Goal: Use online tool/utility: Use online tool/utility

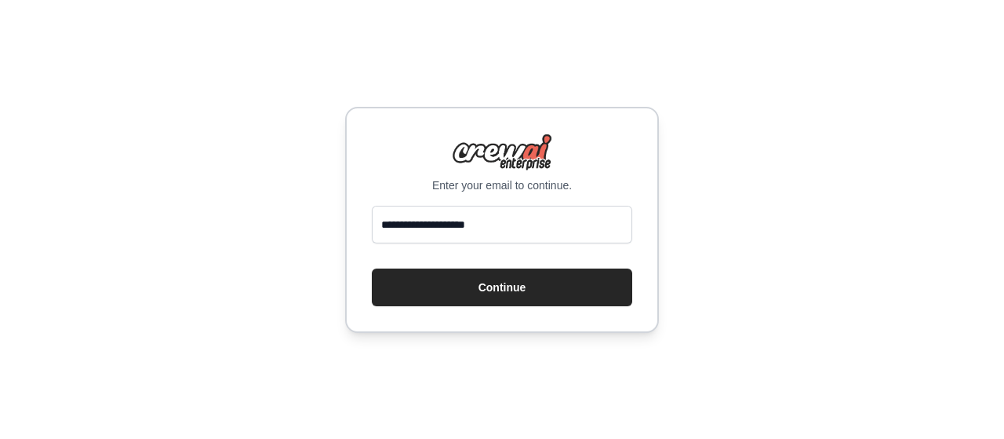
drag, startPoint x: 0, startPoint y: 0, endPoint x: 551, endPoint y: 222, distance: 593.9
click at [551, 222] on input "**********" at bounding box center [502, 225] width 261 height 38
drag, startPoint x: 551, startPoint y: 222, endPoint x: 231, endPoint y: 195, distance: 321.2
click at [231, 195] on div "**********" at bounding box center [502, 219] width 1004 height 439
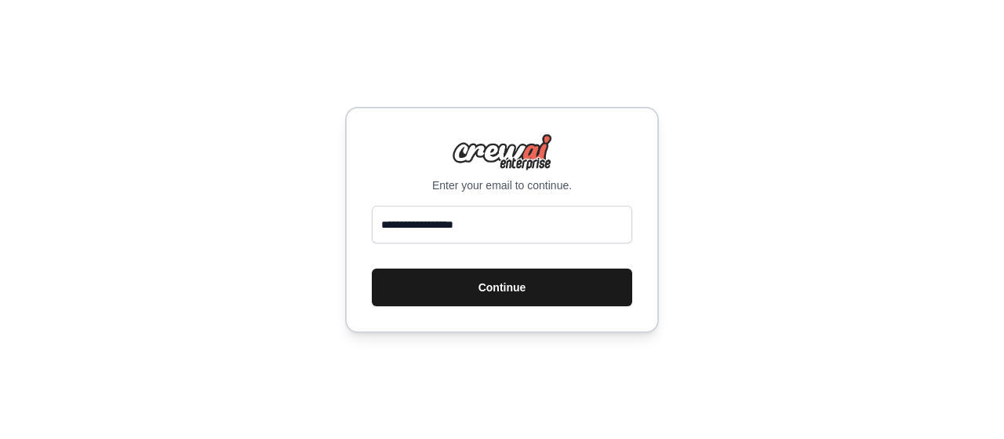
type input "**********"
click at [440, 286] on button "Continue" at bounding box center [502, 287] width 261 height 38
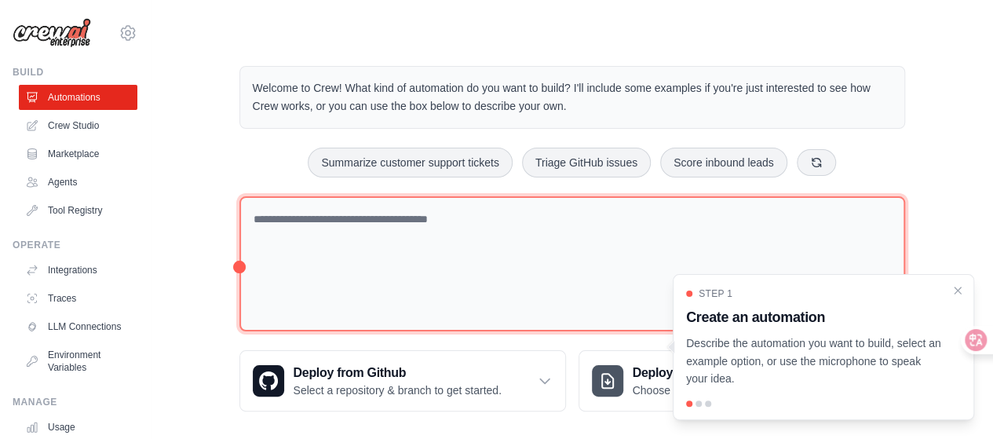
click at [557, 231] on textarea at bounding box center [571, 264] width 665 height 136
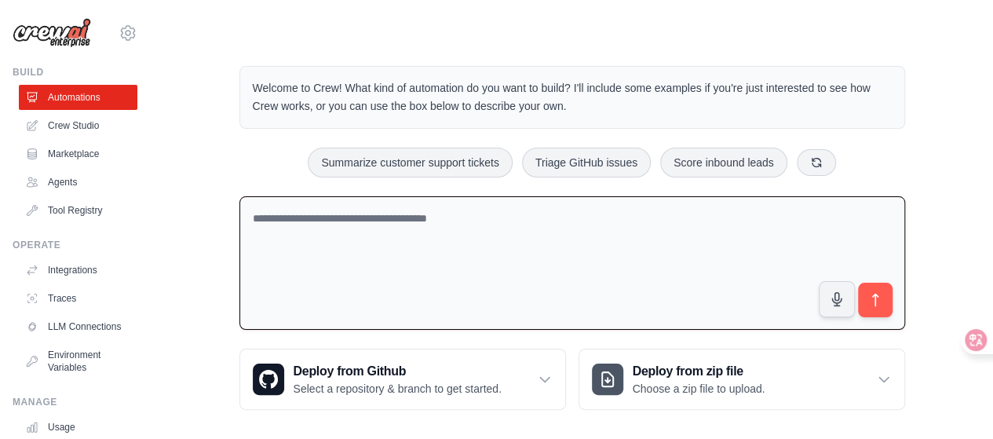
paste textarea "**********"
type textarea "**********"
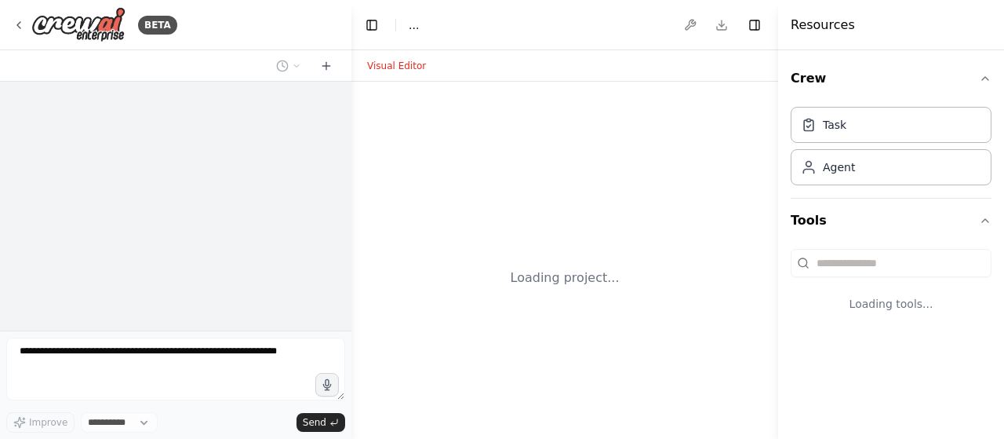
select select "****"
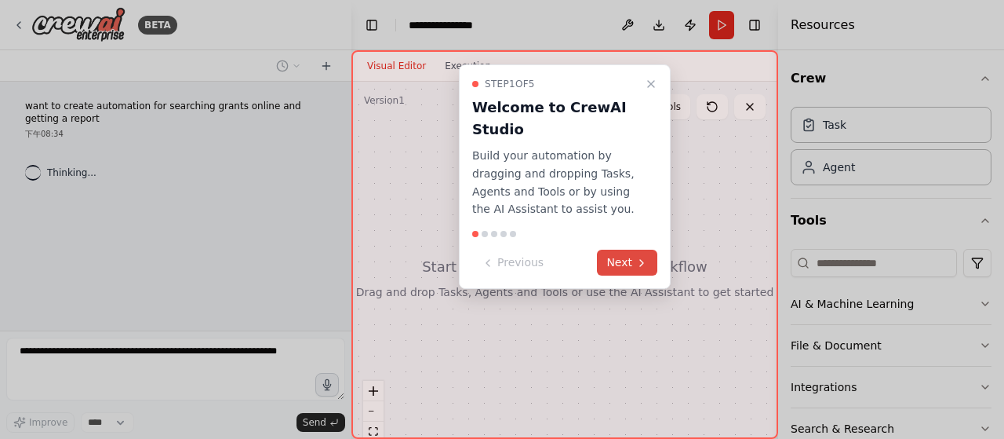
click at [648, 263] on icon at bounding box center [642, 263] width 13 height 13
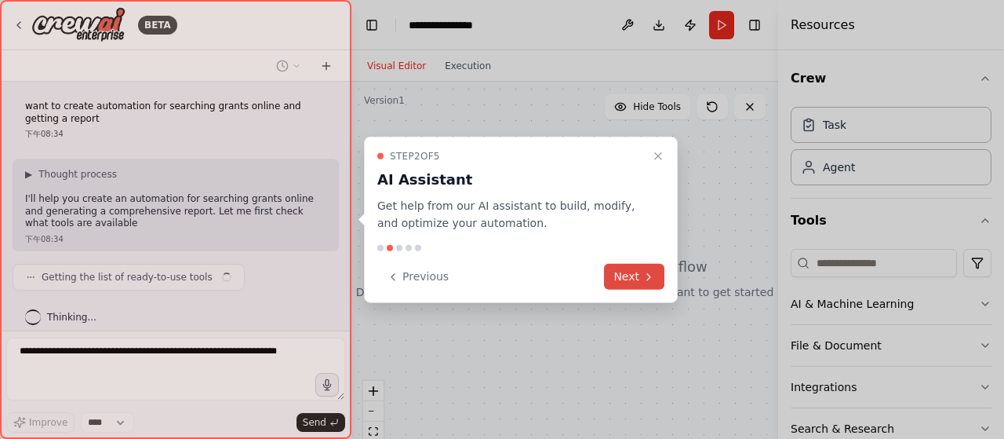
scroll to position [11, 0]
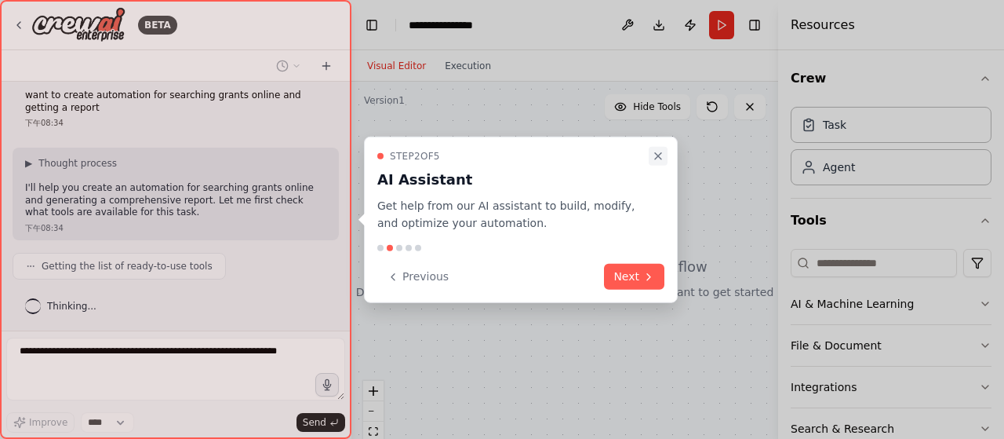
click at [664, 158] on icon "Close walkthrough" at bounding box center [658, 155] width 13 height 13
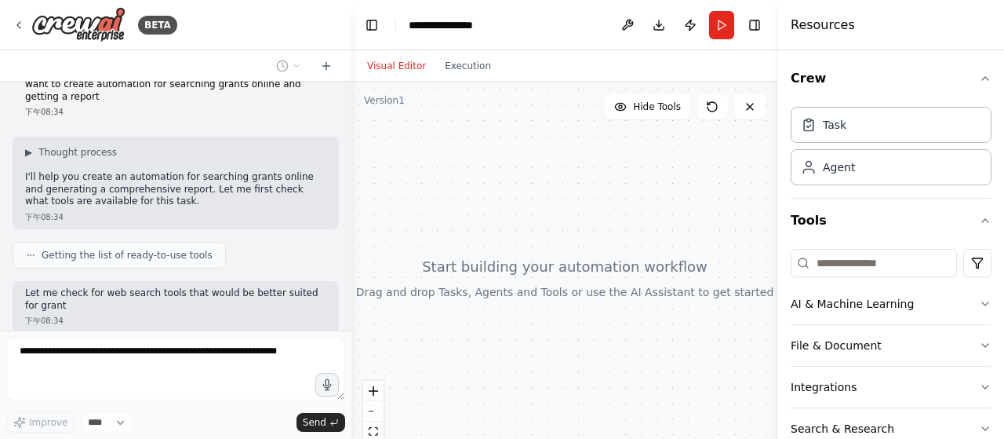
scroll to position [114, 0]
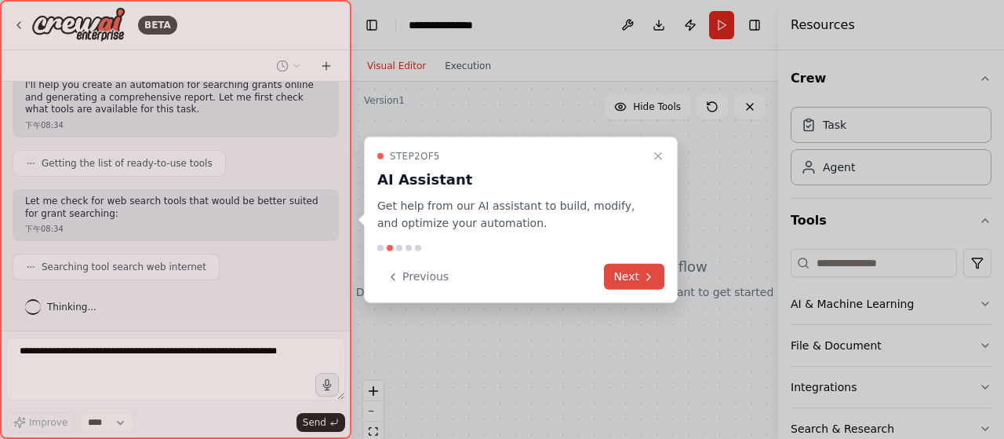
click at [660, 275] on button "Next" at bounding box center [634, 277] width 60 height 26
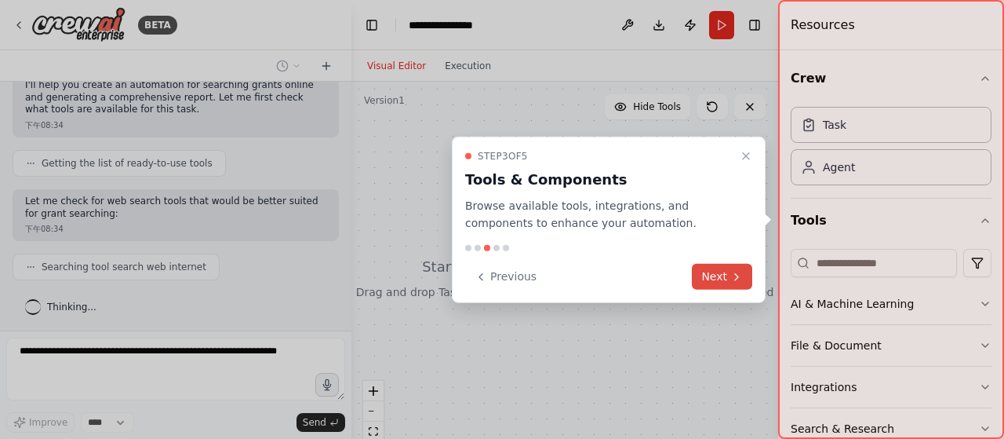
click at [726, 275] on button "Next" at bounding box center [722, 277] width 60 height 26
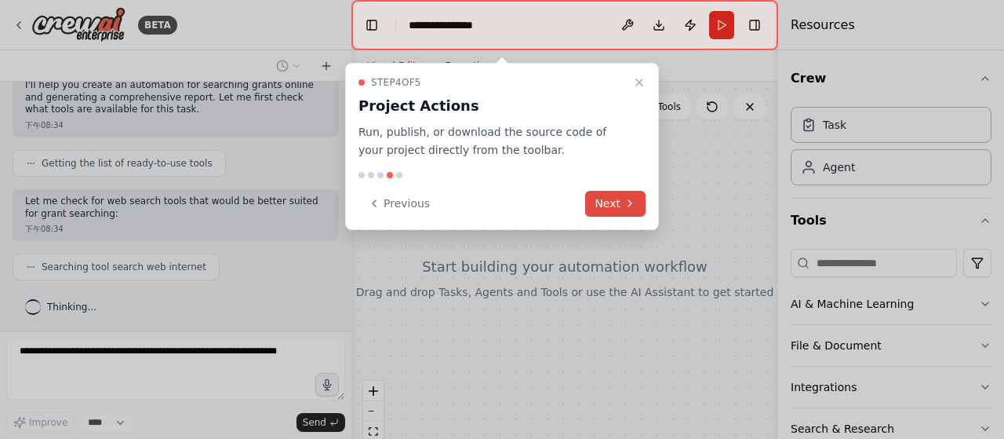
click at [631, 199] on icon at bounding box center [630, 203] width 13 height 13
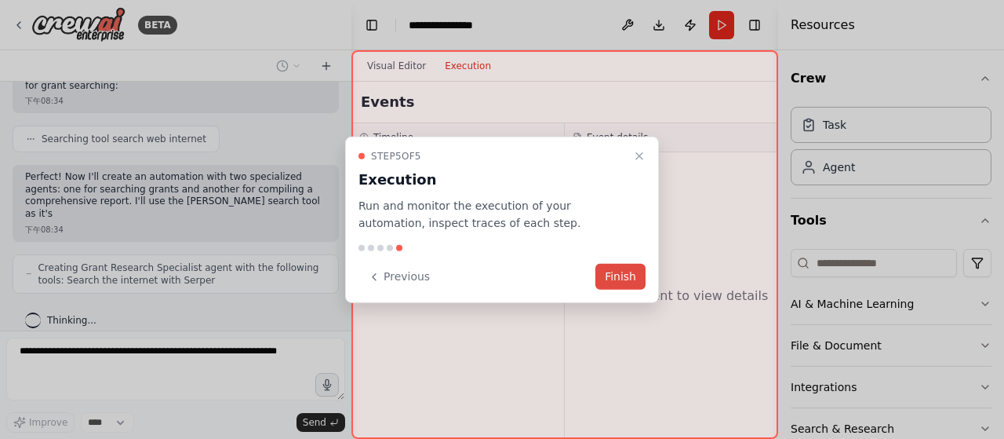
scroll to position [254, 0]
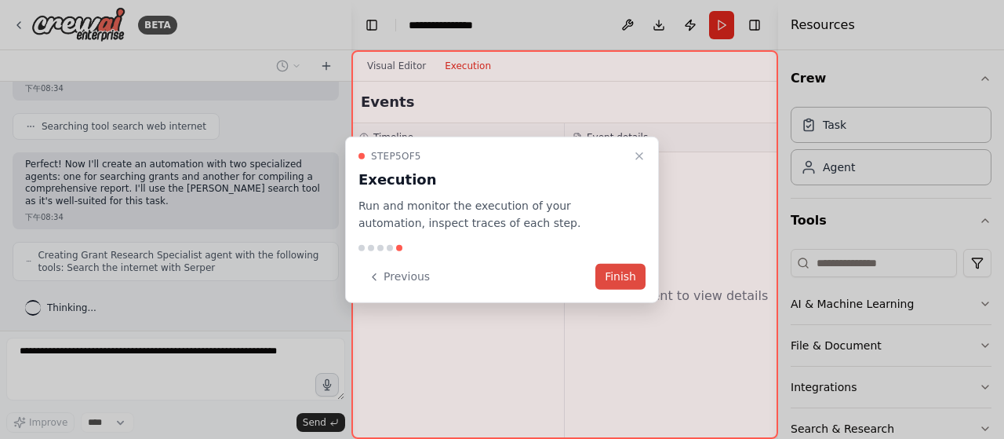
click at [629, 274] on button "Finish" at bounding box center [621, 277] width 50 height 26
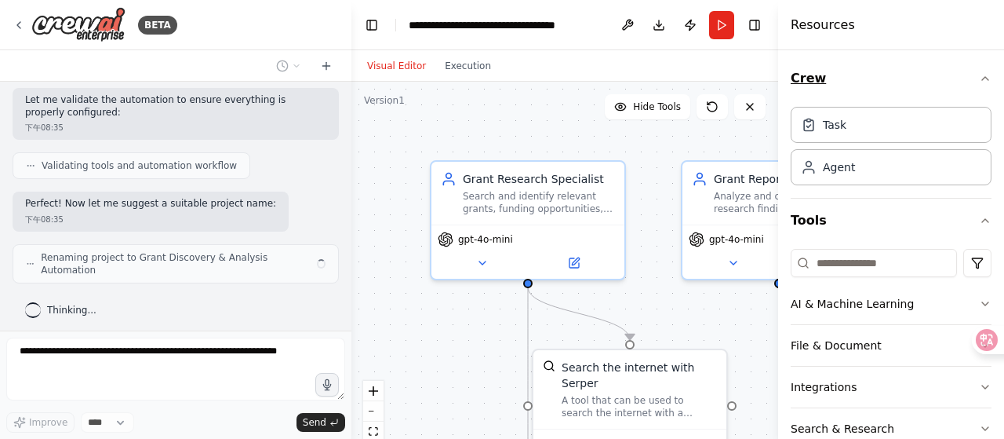
scroll to position [617, 0]
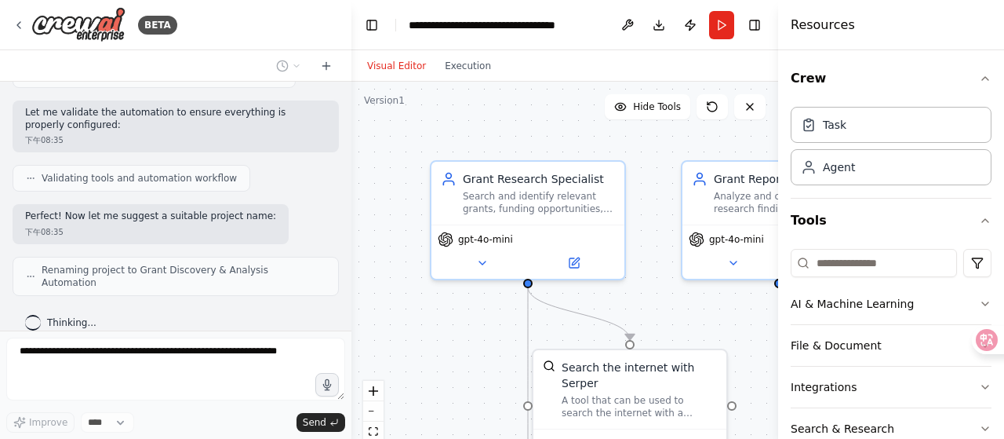
click at [782, 68] on div at bounding box center [781, 219] width 6 height 439
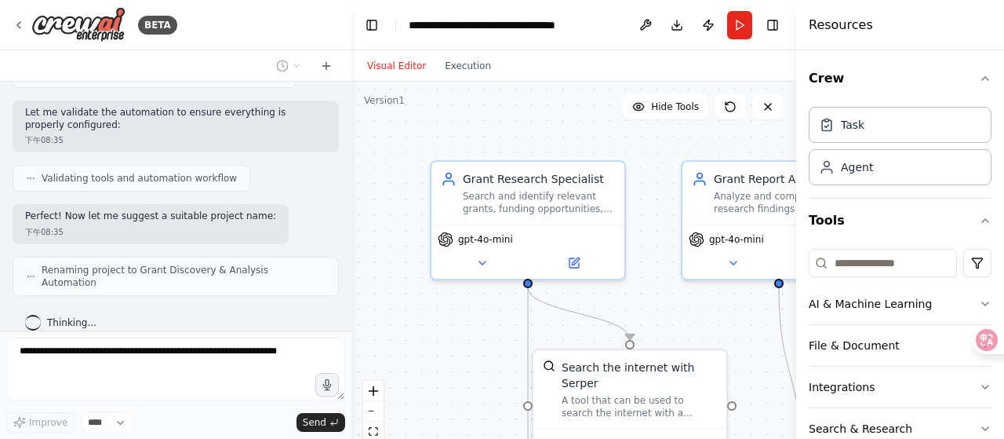
drag, startPoint x: 782, startPoint y: 68, endPoint x: 928, endPoint y: 49, distance: 147.9
click at [928, 49] on div "Resources Crew Task Agent Tools AI & Machine Learning File & Document Integrati…" at bounding box center [900, 219] width 208 height 439
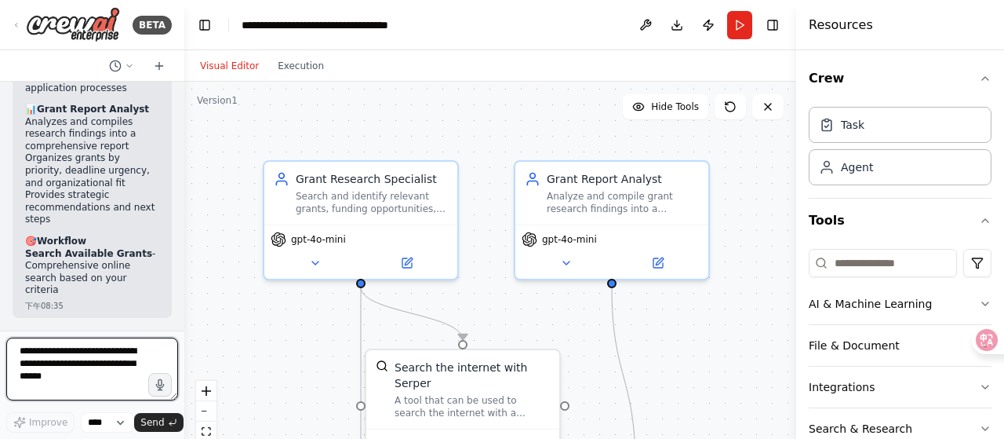
drag, startPoint x: 345, startPoint y: 210, endPoint x: 140, endPoint y: 210, distance: 205.6
click at [140, 210] on div "BETA want to create automation for searching grants online and getting a report…" at bounding box center [92, 219] width 184 height 439
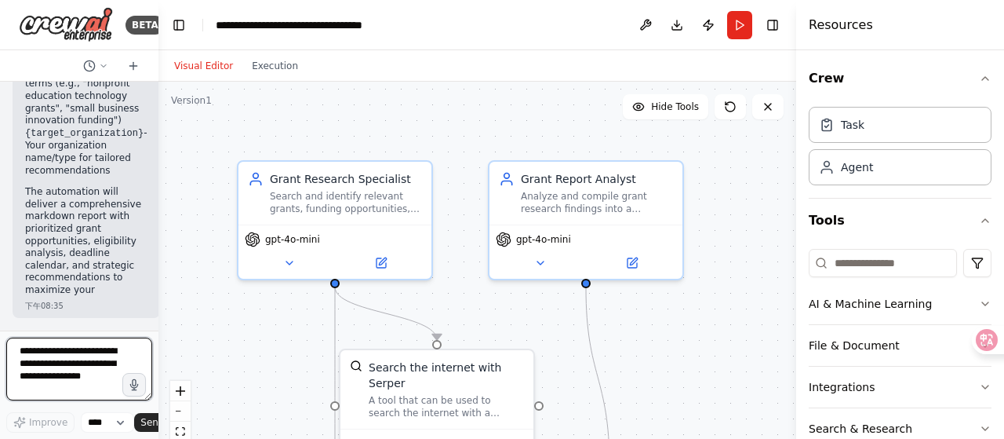
scroll to position [2016, 0]
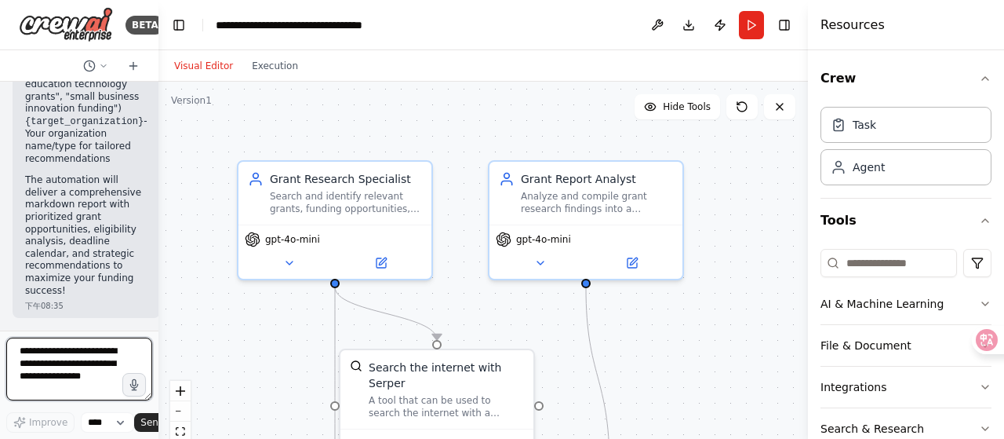
drag, startPoint x: 797, startPoint y: 246, endPoint x: 1004, endPoint y: 162, distance: 222.5
click at [1004, 162] on div "Resources Crew Task Agent Tools AI & Machine Learning File & Document Integrati…" at bounding box center [906, 219] width 196 height 439
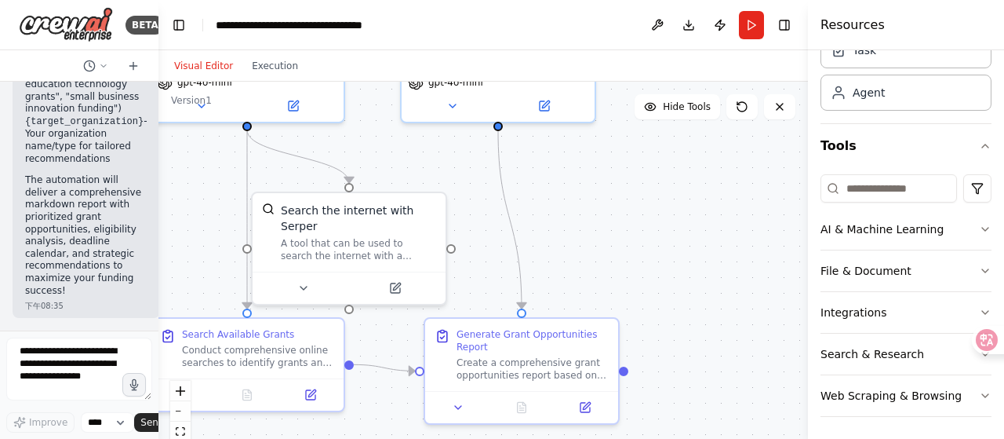
drag, startPoint x: 698, startPoint y: 241, endPoint x: 612, endPoint y: 76, distance: 186.0
click at [612, 76] on div "Visual Editor Execution Version 1 Hide Tools .deletable-edge-delete-btn { width…" at bounding box center [483, 244] width 650 height 388
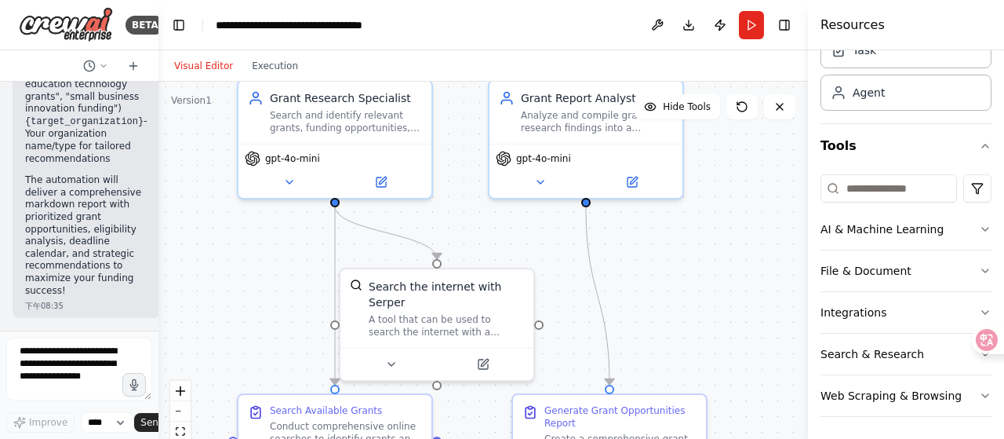
drag, startPoint x: 598, startPoint y: 214, endPoint x: 682, endPoint y: 298, distance: 118.7
click at [682, 298] on div ".deletable-edge-delete-btn { width: 20px; height: 20px; border: 0px solid #ffff…" at bounding box center [483, 278] width 650 height 392
click at [738, 259] on div ".deletable-edge-delete-btn { width: 20px; height: 20px; border: 0px solid #ffff…" at bounding box center [483, 278] width 650 height 392
click at [757, 21] on button "Run" at bounding box center [751, 25] width 25 height 28
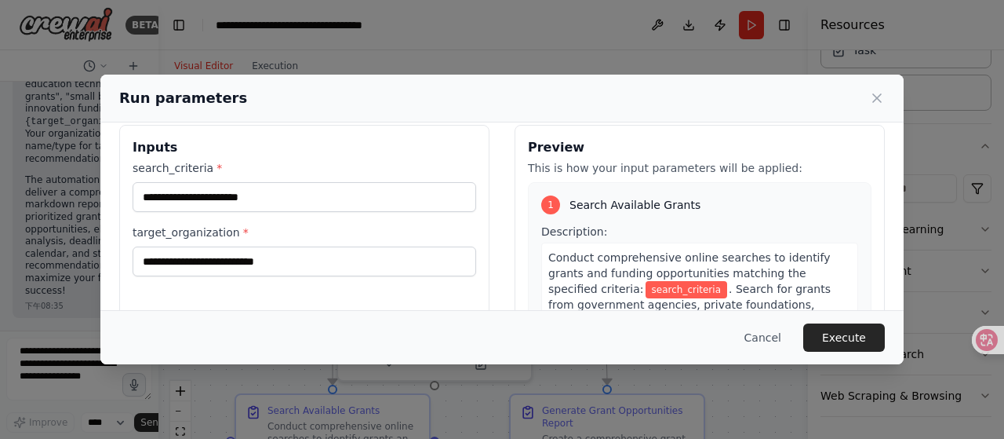
scroll to position [0, 0]
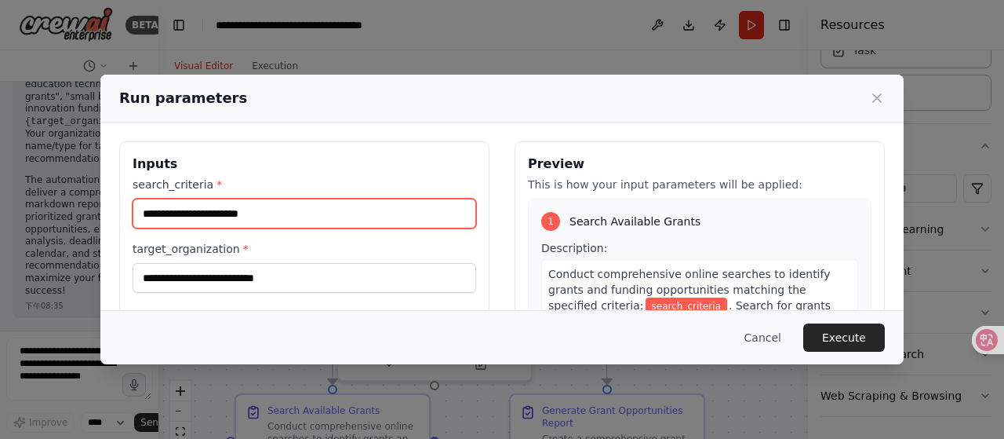
click at [298, 217] on input "search_criteria *" at bounding box center [305, 214] width 344 height 30
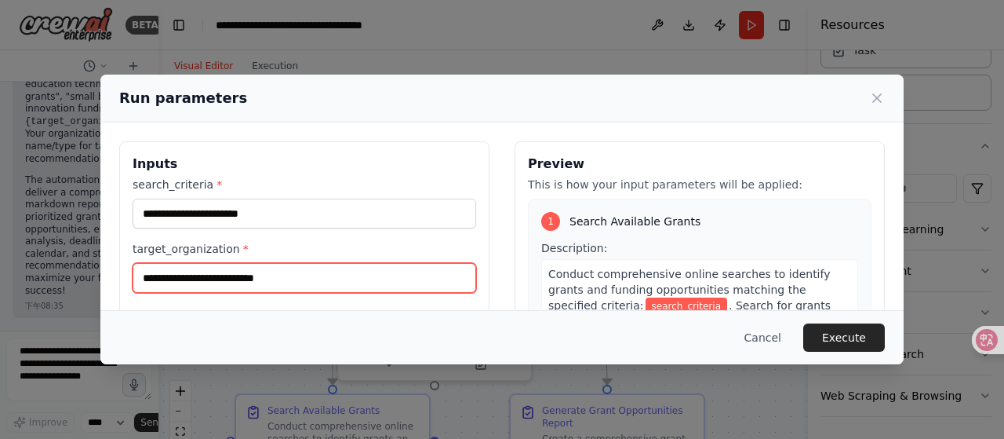
click at [282, 281] on input "target_organization *" at bounding box center [305, 278] width 344 height 30
type input "**********"
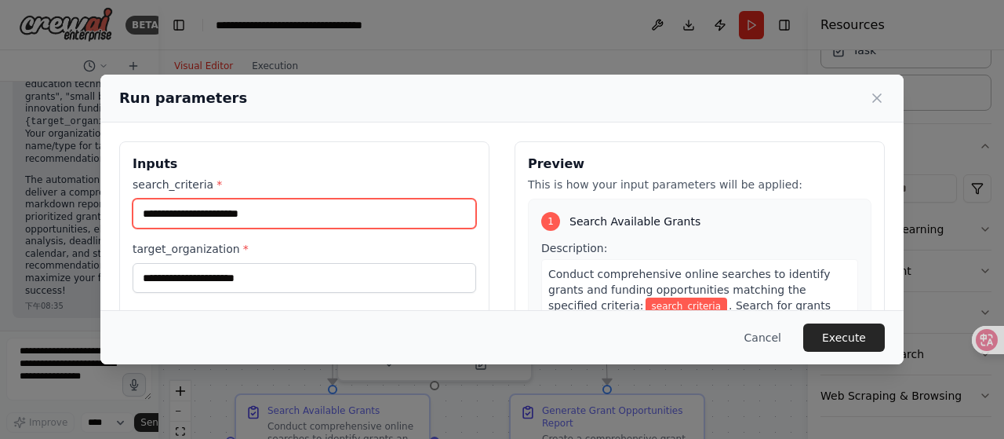
click at [286, 213] on input "search_criteria *" at bounding box center [305, 214] width 344 height 30
type input "*****"
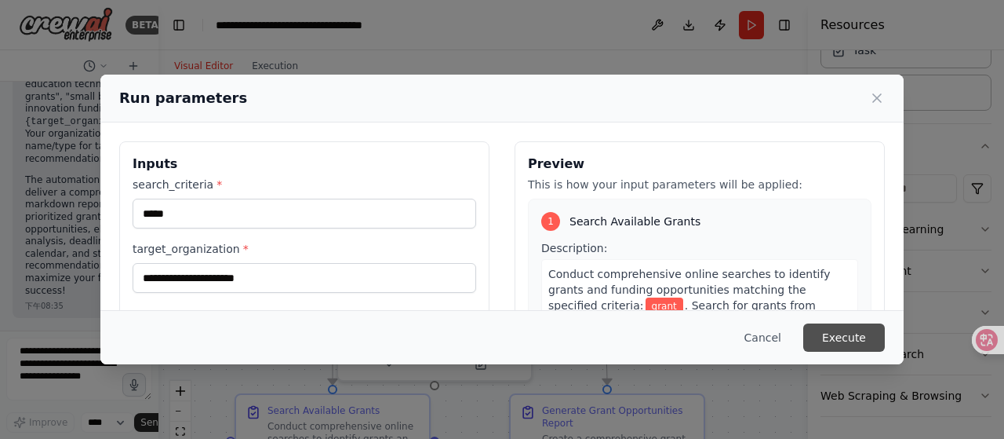
click at [841, 340] on button "Execute" at bounding box center [844, 337] width 82 height 28
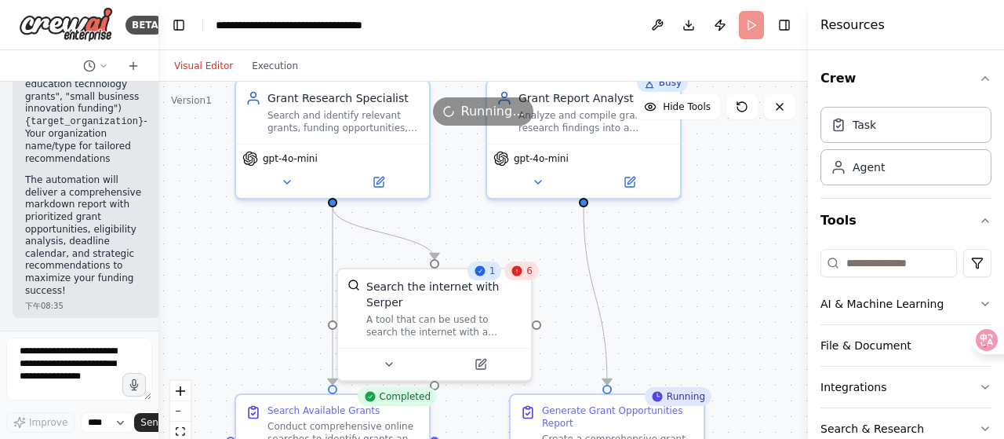
scroll to position [75, 0]
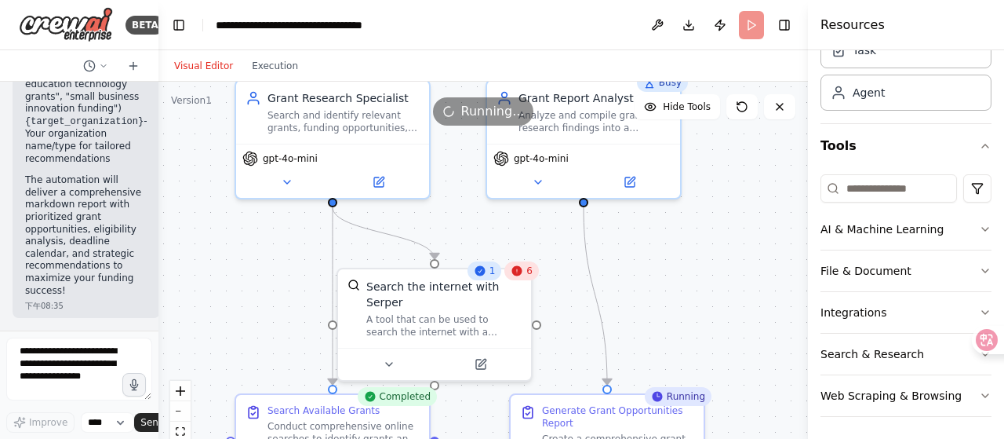
click at [731, 205] on div ".deletable-edge-delete-btn { width: 20px; height: 20px; border: 0px solid #ffff…" at bounding box center [483, 278] width 650 height 392
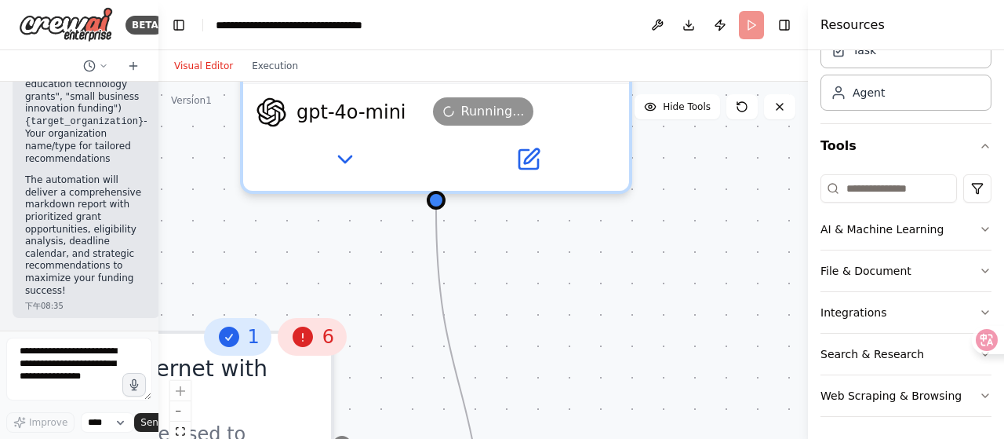
click at [731, 205] on div ".deletable-edge-delete-btn { width: 20px; height: 20px; border: 0px solid #ffff…" at bounding box center [483, 278] width 650 height 392
click at [694, 235] on div ".deletable-edge-delete-btn { width: 20px; height: 20px; border: 0px solid #ffff…" at bounding box center [483, 278] width 650 height 392
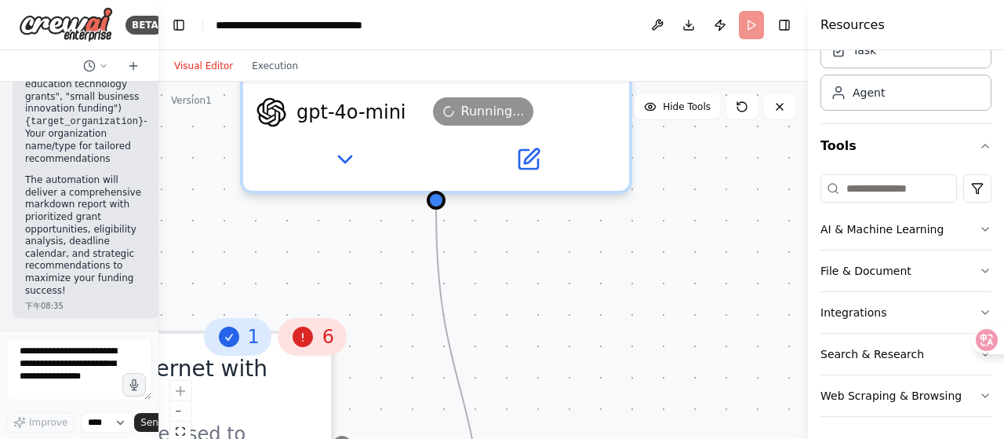
click at [607, 308] on div ".deletable-edge-delete-btn { width: 20px; height: 20px; border: 0px solid #ffff…" at bounding box center [483, 278] width 650 height 392
click at [178, 414] on button "zoom out" at bounding box center [180, 411] width 20 height 20
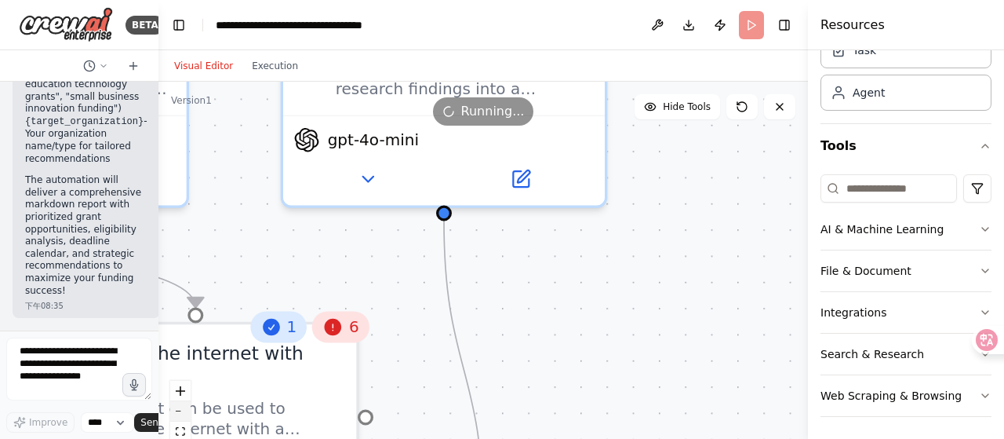
click at [178, 414] on button "zoom out" at bounding box center [180, 411] width 20 height 20
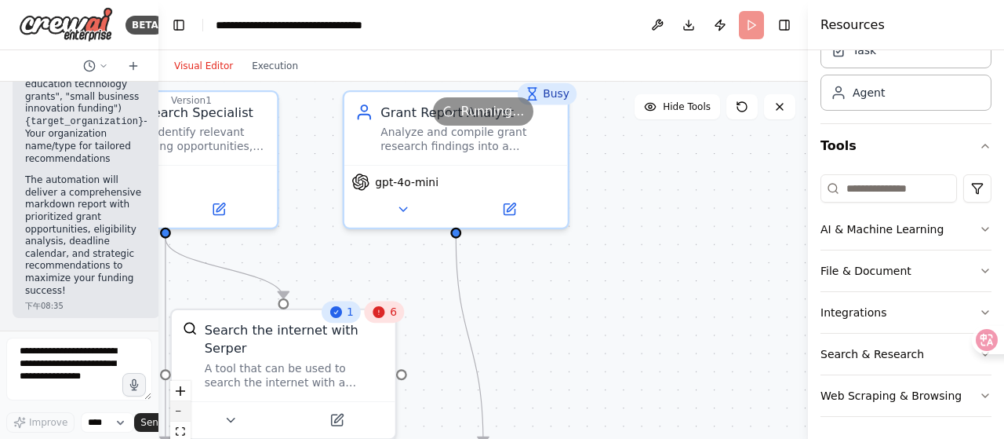
click at [178, 414] on button "zoom out" at bounding box center [180, 411] width 20 height 20
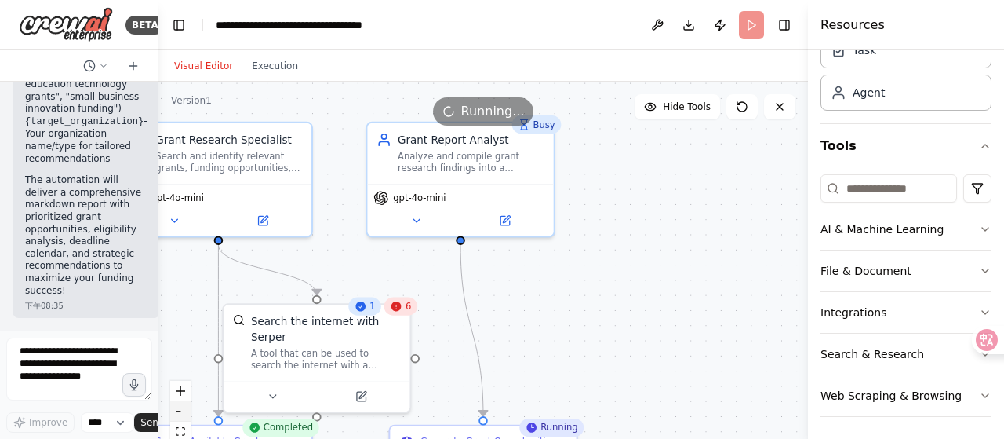
click at [178, 414] on button "zoom out" at bounding box center [180, 411] width 20 height 20
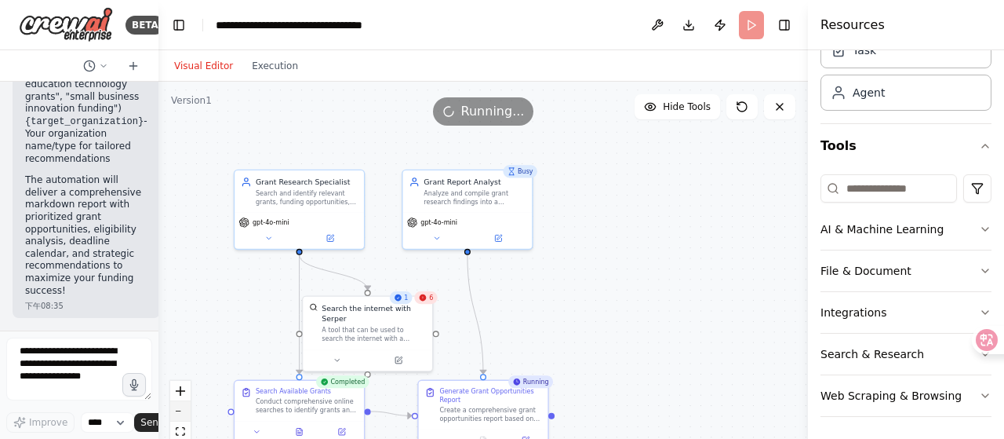
click at [178, 414] on button "zoom out" at bounding box center [180, 411] width 20 height 20
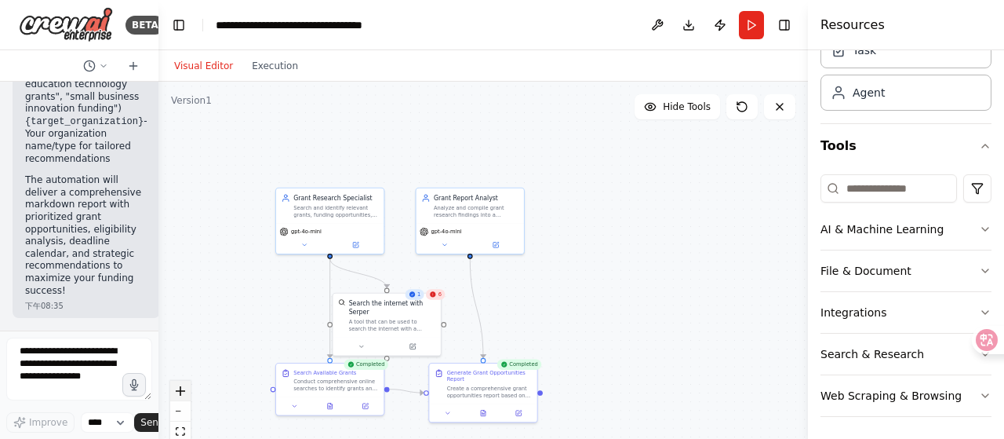
click at [181, 393] on icon "zoom in" at bounding box center [180, 390] width 9 height 9
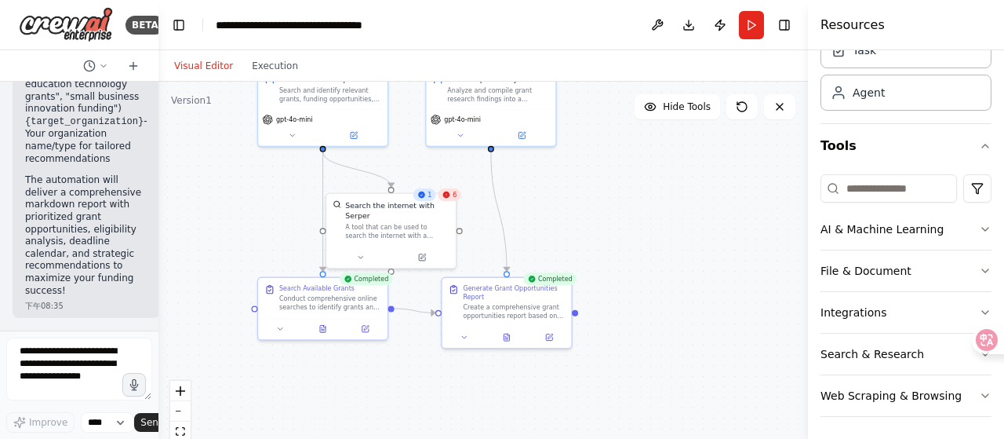
drag, startPoint x: 659, startPoint y: 393, endPoint x: 683, endPoint y: 290, distance: 105.5
click at [683, 290] on div ".deletable-edge-delete-btn { width: 20px; height: 20px; border: 0px solid #ffff…" at bounding box center [483, 278] width 650 height 392
click at [384, 285] on div "Search Available Grants Conduct comprehensive online searches to identify grant…" at bounding box center [322, 298] width 129 height 40
click at [384, 285] on div "Search Available Grants Conduct comprehensive online searches to identify grant…" at bounding box center [322, 295] width 129 height 40
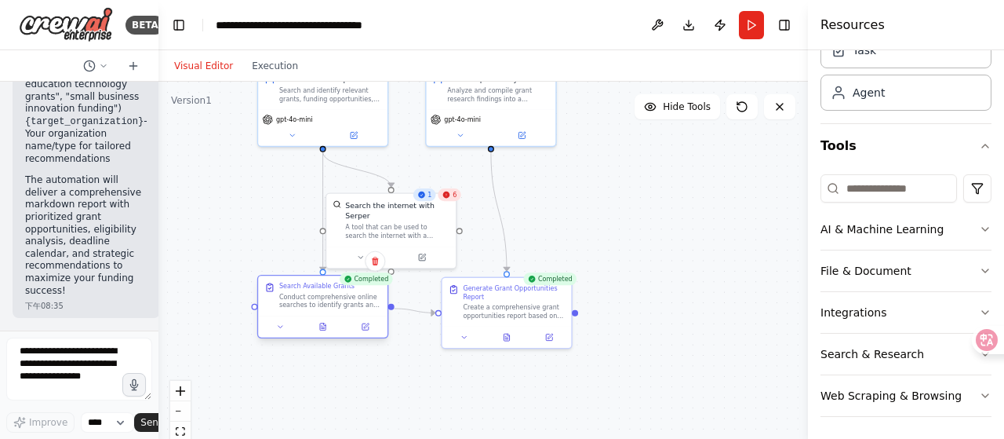
click at [384, 285] on div "Search Available Grants Conduct comprehensive online searches to identify grant…" at bounding box center [322, 295] width 129 height 40
click at [373, 290] on div "Search Available Grants" at bounding box center [330, 286] width 102 height 9
click at [548, 287] on div "Generate Grant Opportunities Report" at bounding box center [514, 290] width 102 height 16
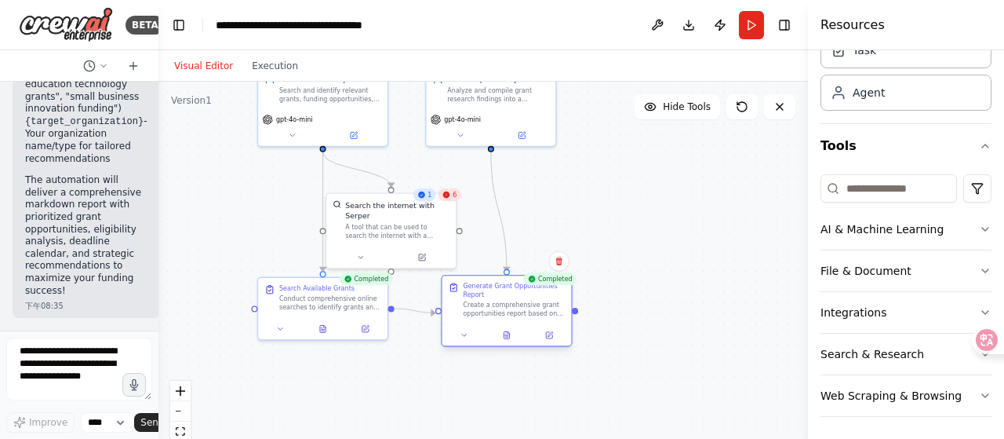
click at [548, 287] on div "Generate Grant Opportunities Report" at bounding box center [514, 290] width 102 height 16
click at [684, 279] on div ".deletable-edge-delete-btn { width: 20px; height: 20px; border: 0px solid #ffff…" at bounding box center [483, 278] width 650 height 392
